Goal: Task Accomplishment & Management: Manage account settings

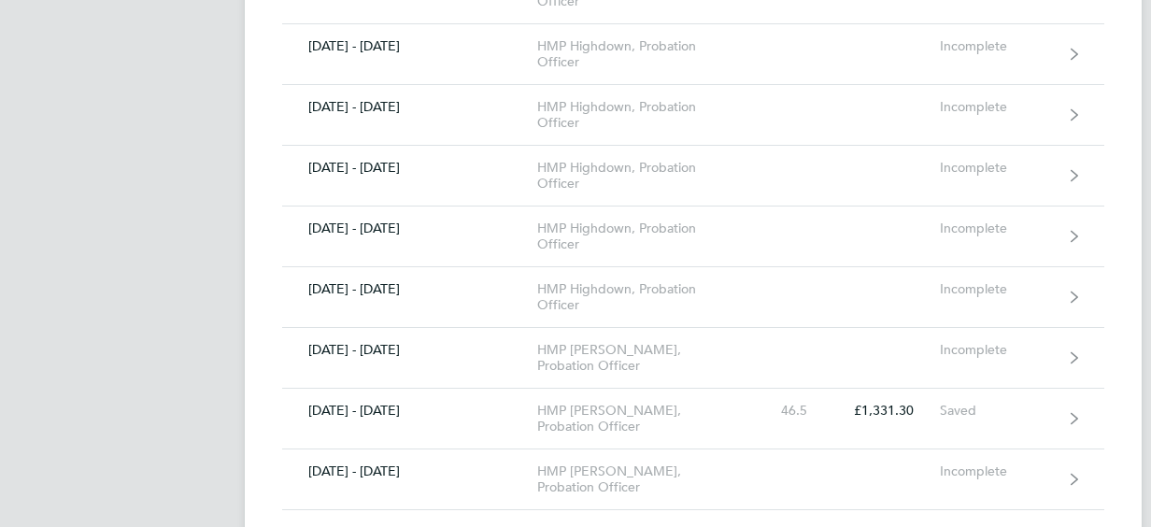
scroll to position [1682, 0]
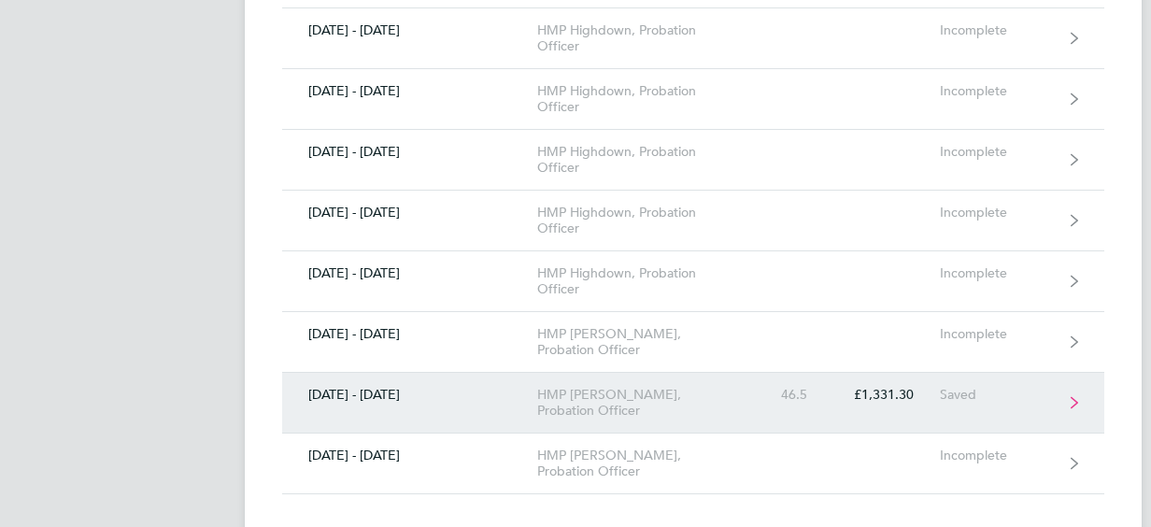
click at [793, 387] on div "46.5" at bounding box center [792, 395] width 82 height 16
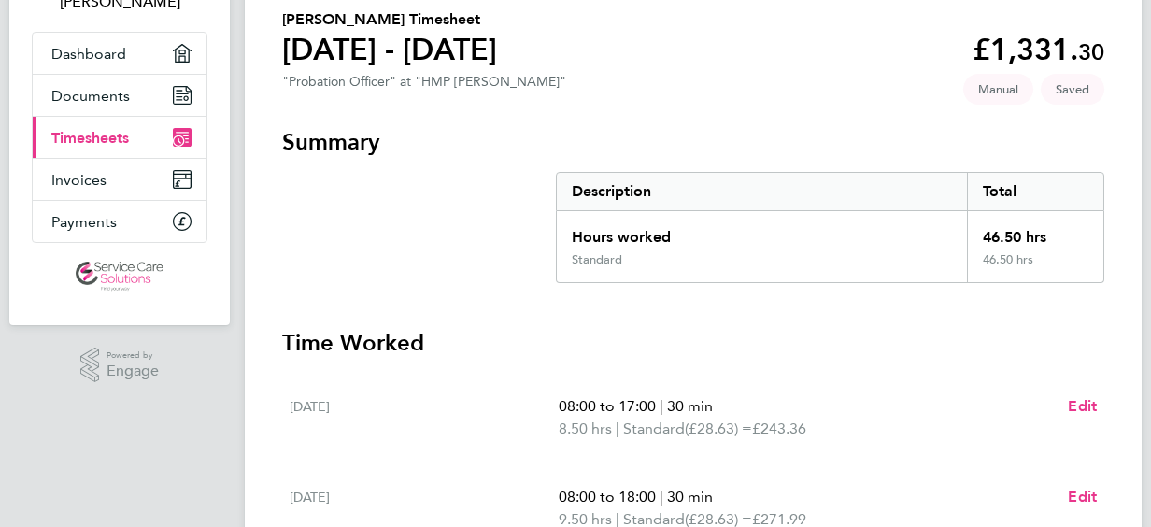
scroll to position [149, 0]
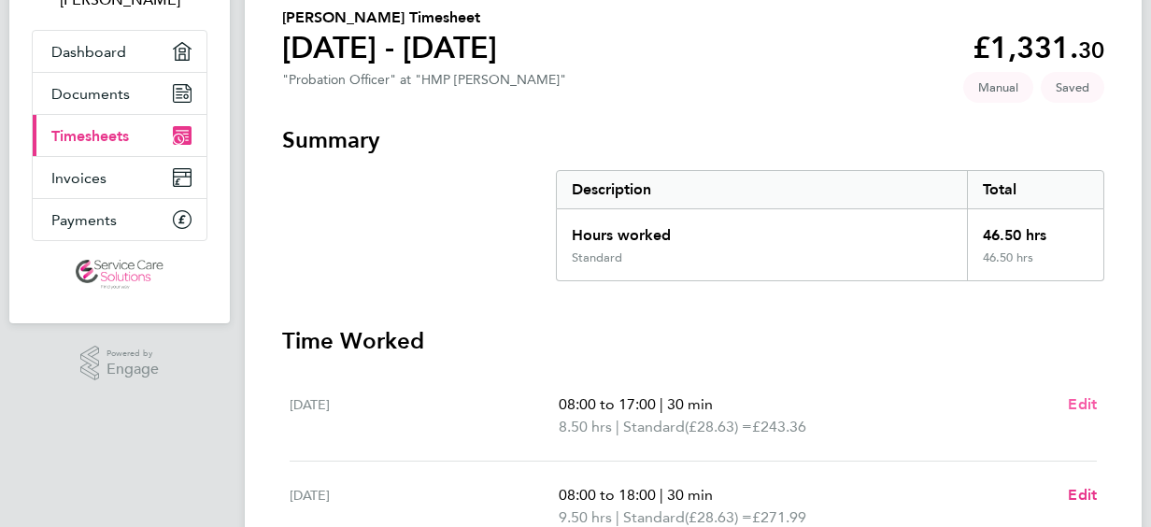
click at [1084, 401] on span "Edit" at bounding box center [1082, 404] width 29 height 18
select select "30"
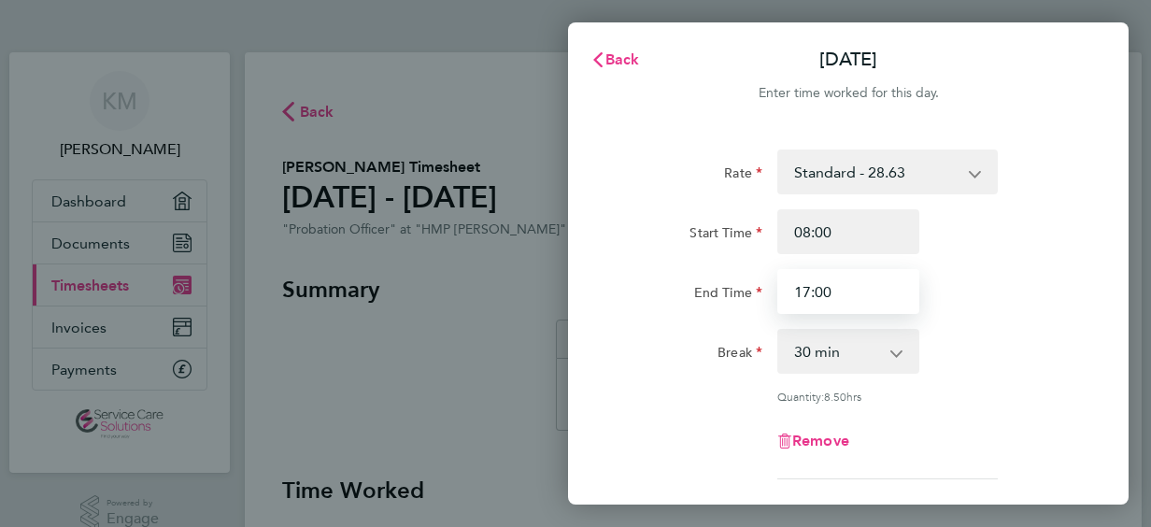
click at [834, 271] on input "17:00" at bounding box center [848, 291] width 142 height 45
type input "1"
type input "18:30"
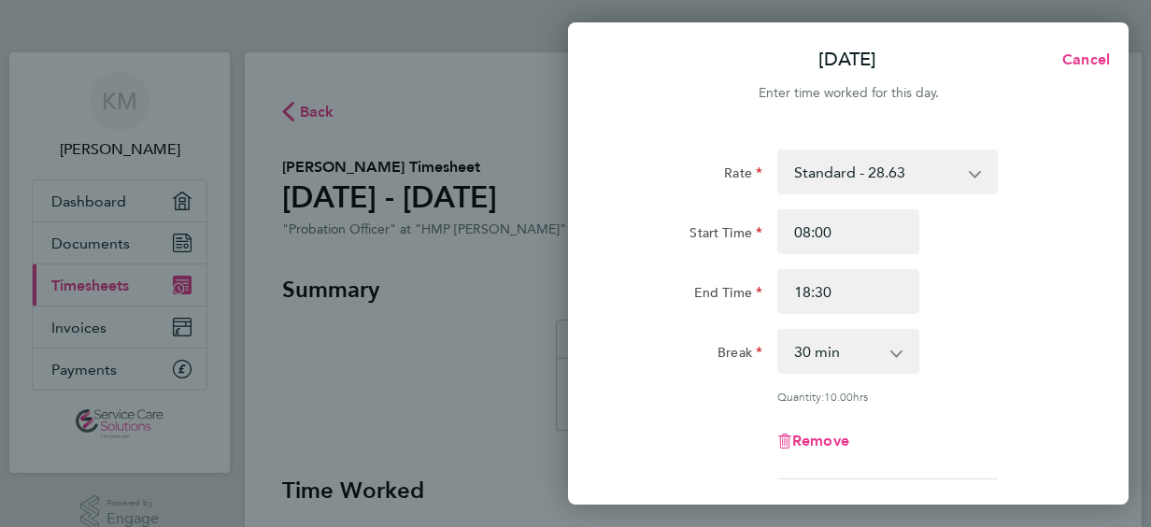
click at [665, 356] on div "Break" at bounding box center [691, 347] width 142 height 37
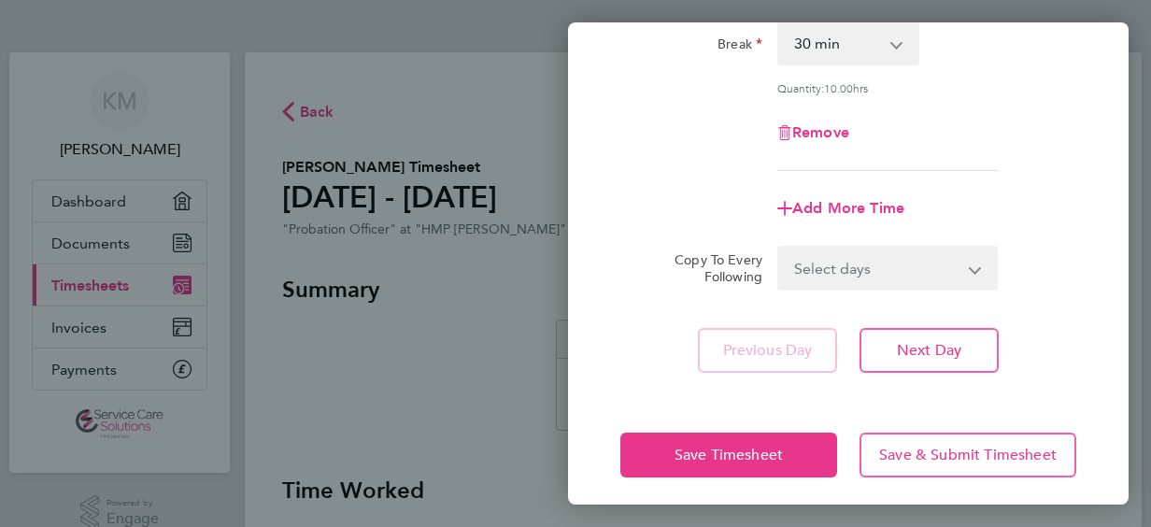
scroll to position [317, 0]
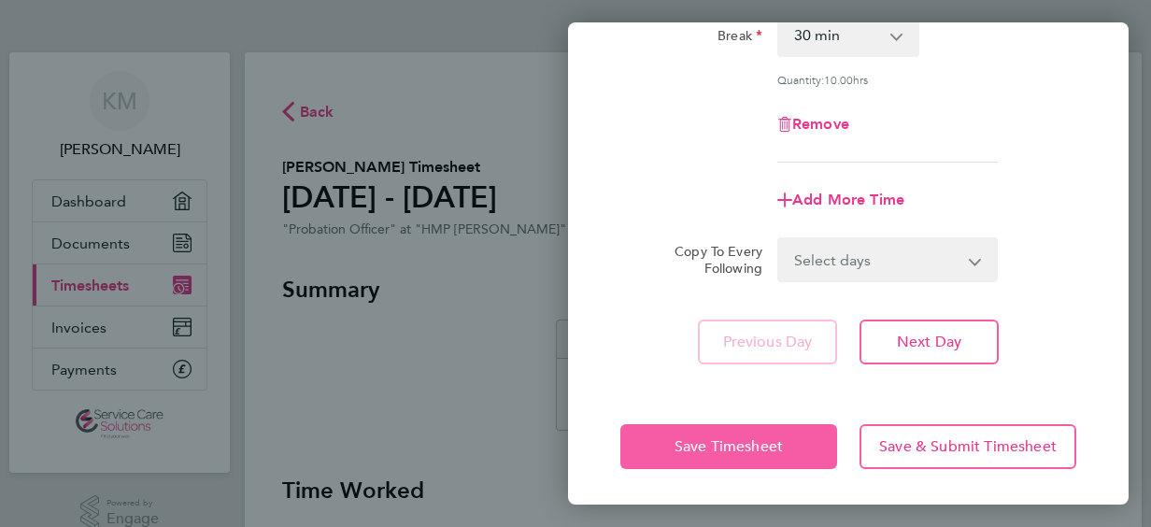
click at [684, 434] on button "Save Timesheet" at bounding box center [728, 446] width 217 height 45
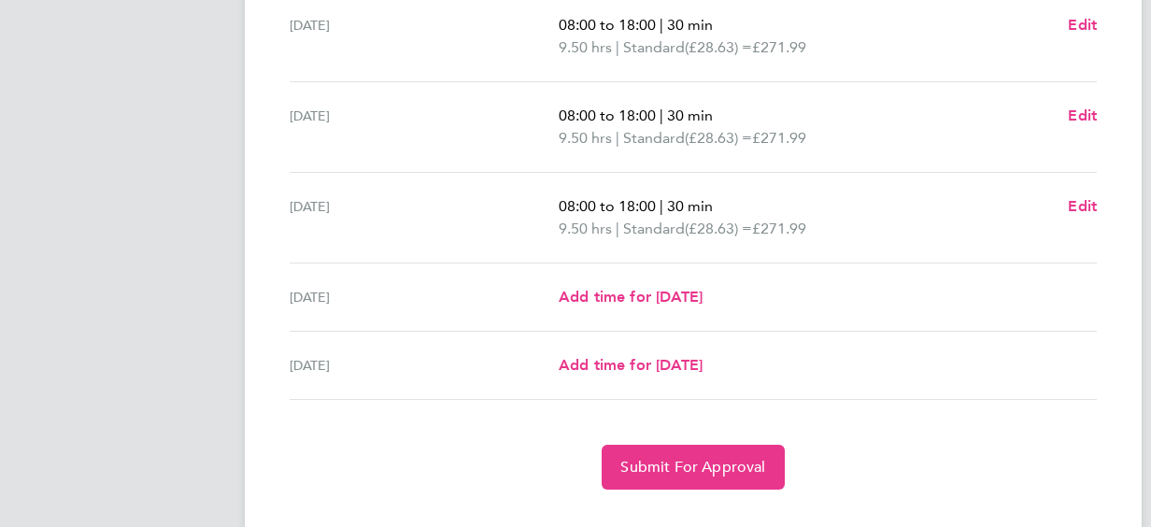
scroll to position [745, 0]
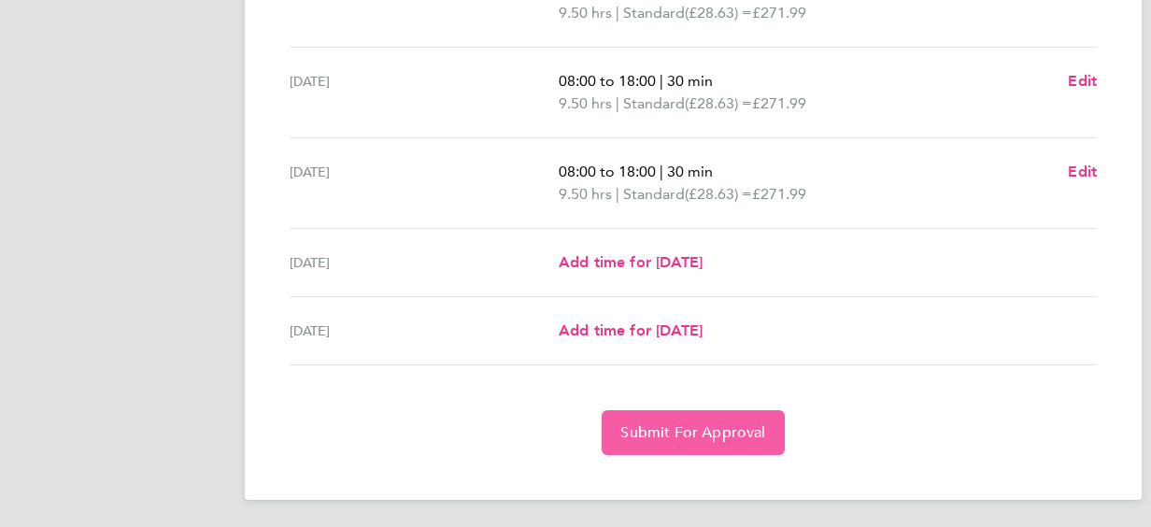
click at [685, 430] on span "Submit For Approval" at bounding box center [692, 432] width 145 height 19
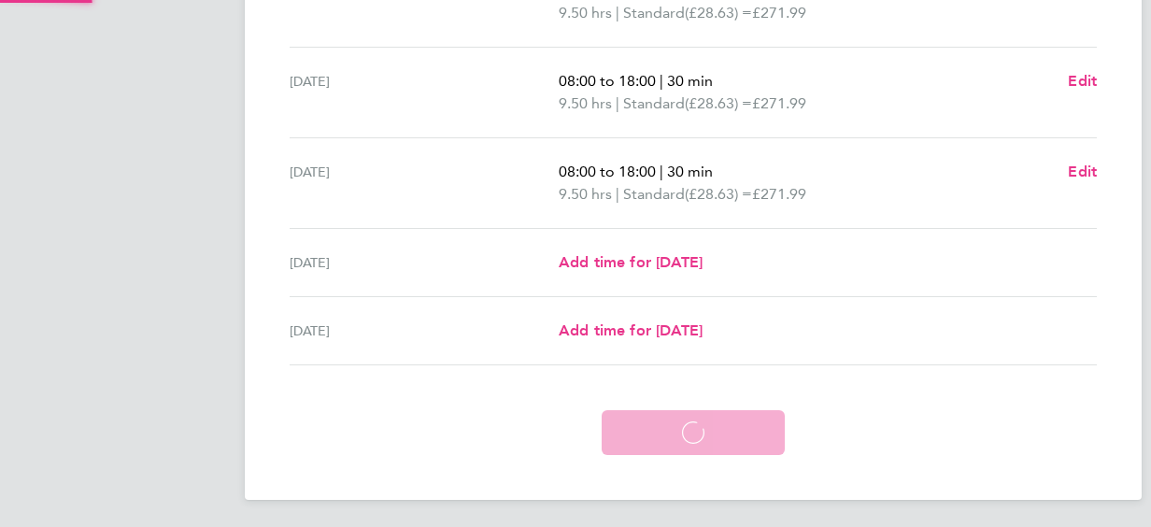
scroll to position [655, 0]
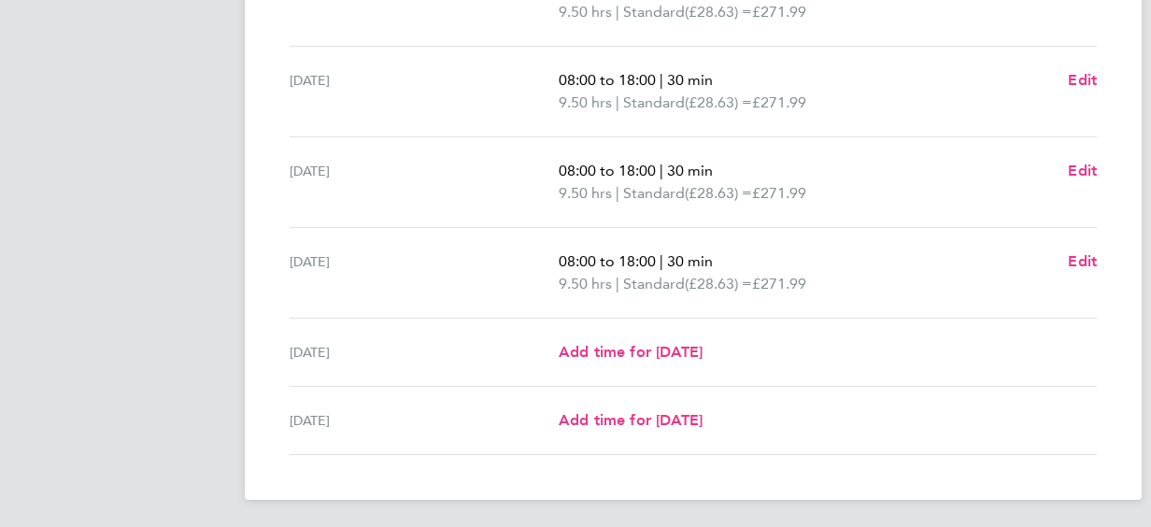
click at [480, 449] on div "[DATE] Add time for [DATE] Add time for [DATE]" at bounding box center [693, 421] width 807 height 68
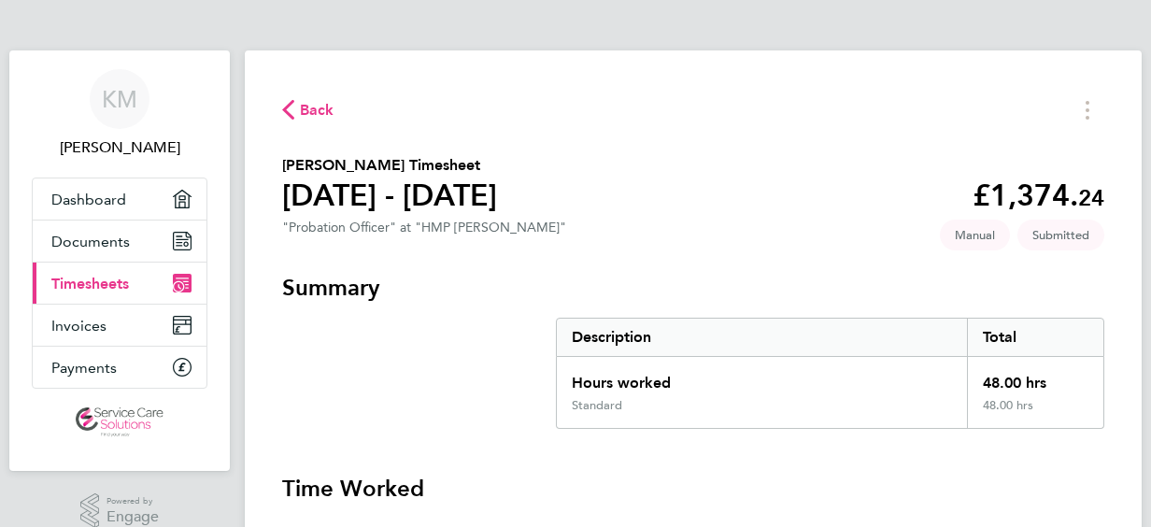
scroll to position [0, 0]
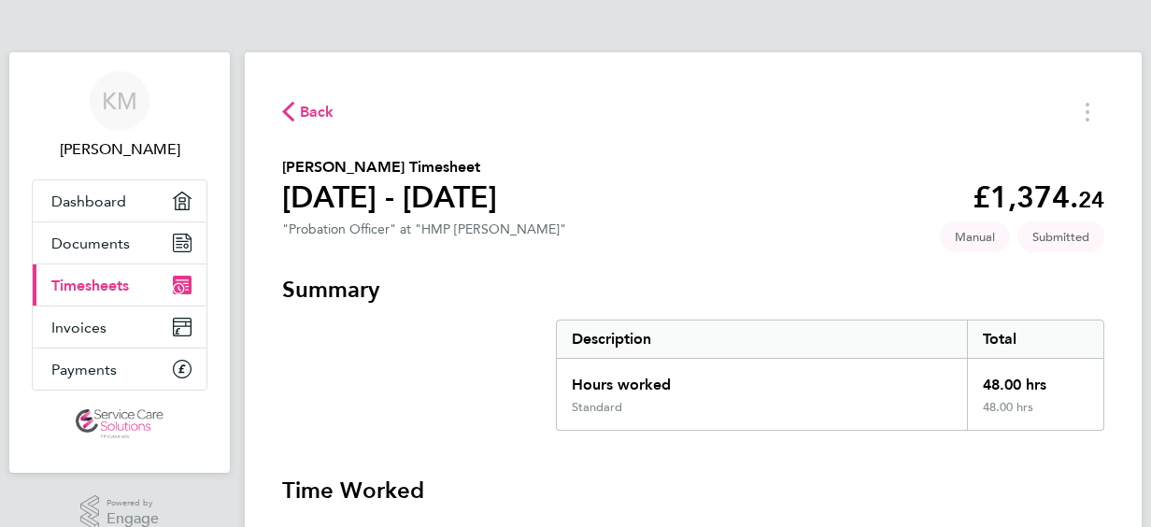
click at [108, 292] on span "Timesheets" at bounding box center [90, 286] width 78 height 18
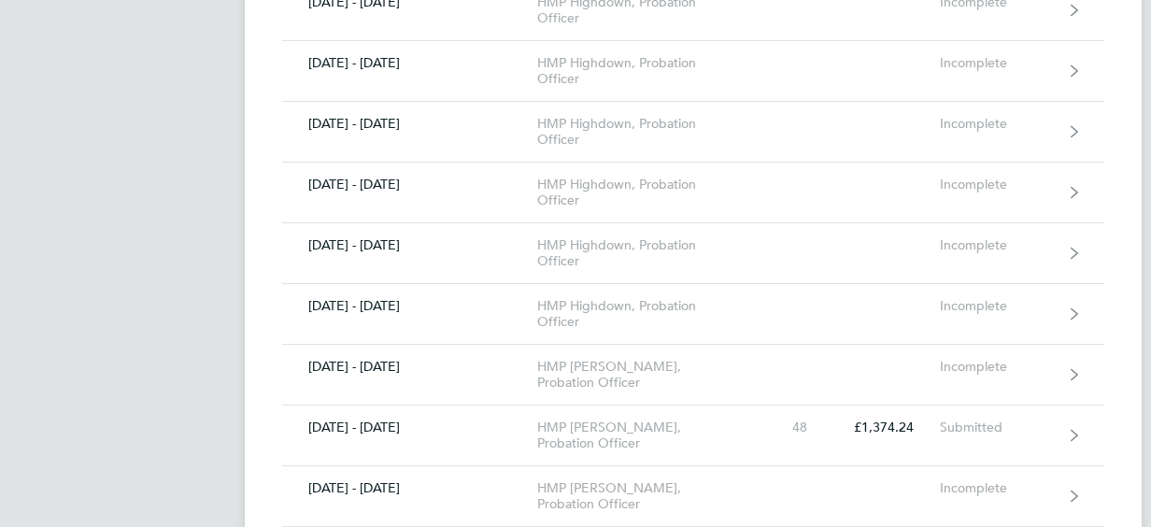
scroll to position [1682, 0]
